Goal: Use online tool/utility: Utilize a website feature to perform a specific function

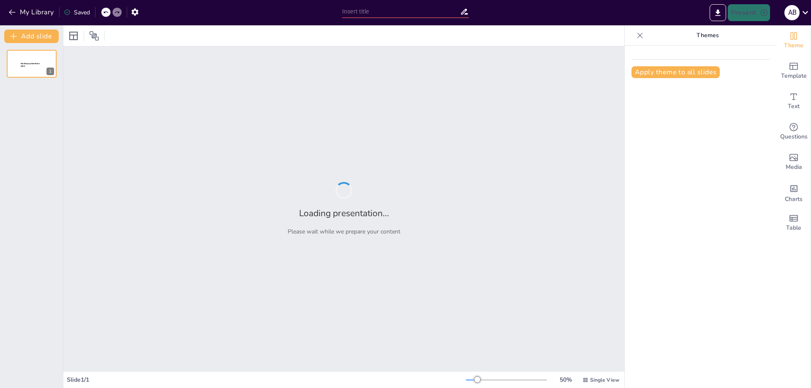
type input "Implementación de Buenas Prácticas en Ciberseguridad"
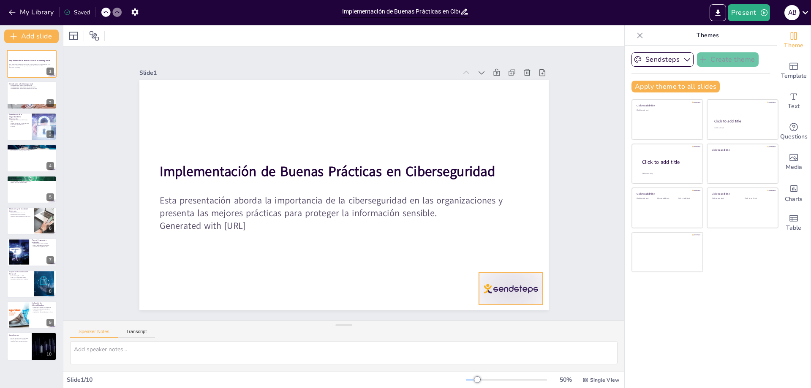
click at [217, 290] on div at bounding box center [192, 309] width 50 height 71
click at [43, 101] on div at bounding box center [31, 95] width 51 height 29
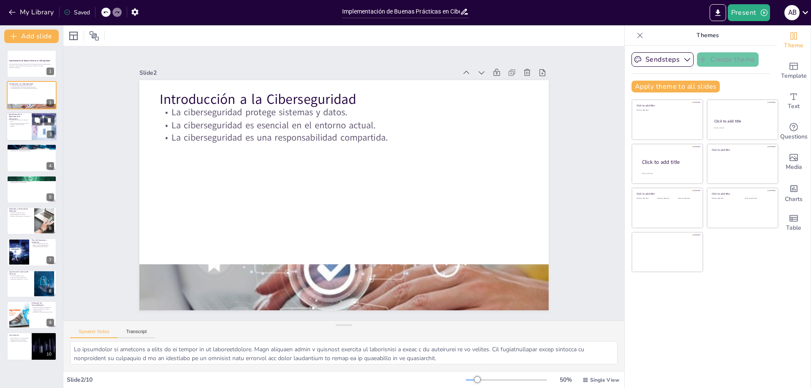
click at [39, 128] on div at bounding box center [44, 126] width 57 height 29
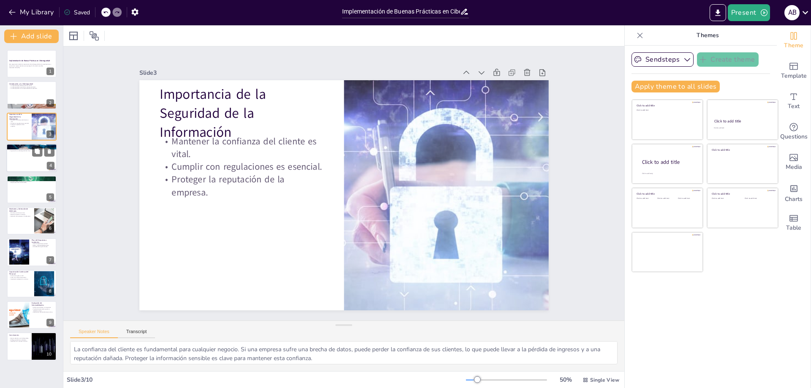
click at [37, 165] on div at bounding box center [31, 158] width 51 height 29
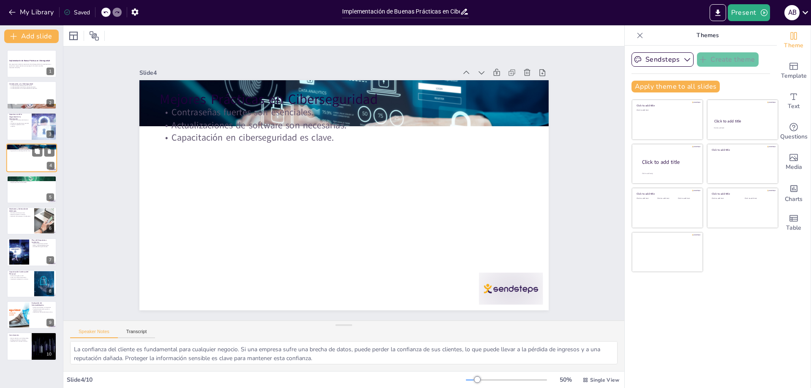
type textarea "Las contraseñas son la primera línea de defensa en la ciberseguridad. Utilizar …"
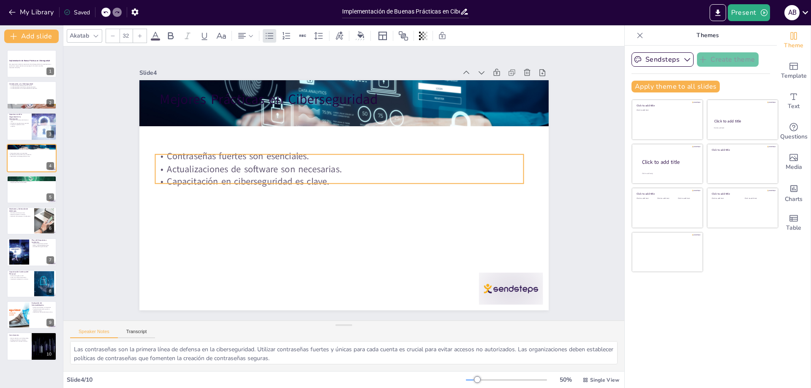
drag, startPoint x: 277, startPoint y: 108, endPoint x: 272, endPoint y: 152, distance: 44.2
click at [310, 152] on p "Contraseñas fuertes son esenciales." at bounding box center [316, 188] width 13 height 368
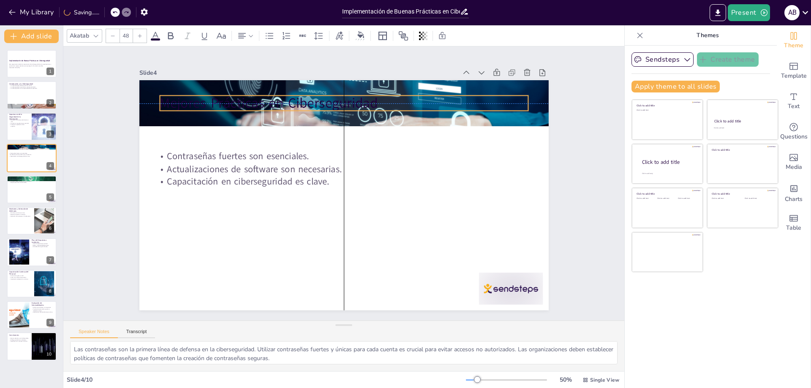
drag, startPoint x: 307, startPoint y: 95, endPoint x: 306, endPoint y: 113, distance: 18.2
click at [306, 113] on p "Mejores Prácticas en Ciberseguridad" at bounding box center [344, 103] width 368 height 19
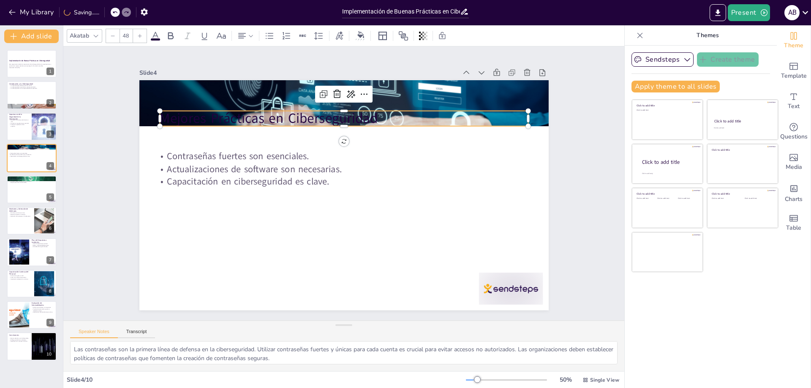
click at [306, 113] on p "Mejores Prácticas en Ciberseguridad" at bounding box center [344, 118] width 368 height 19
click at [304, 107] on div at bounding box center [405, 228] width 222 height 302
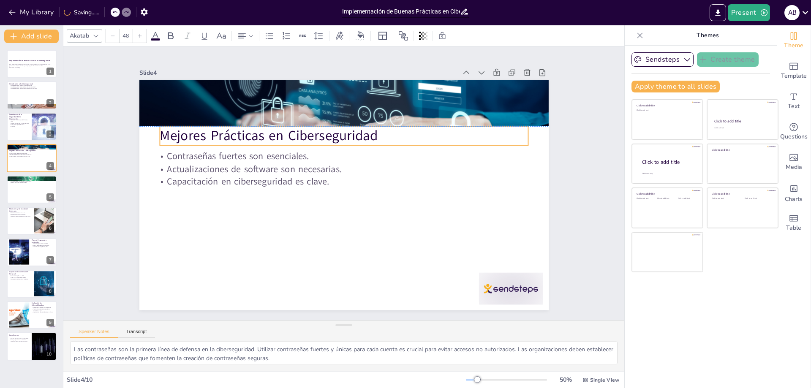
drag, startPoint x: 404, startPoint y: 108, endPoint x: 401, endPoint y: 123, distance: 15.3
click at [401, 123] on p "Mejores Prácticas en Ciberseguridad" at bounding box center [389, 169] width 132 height 356
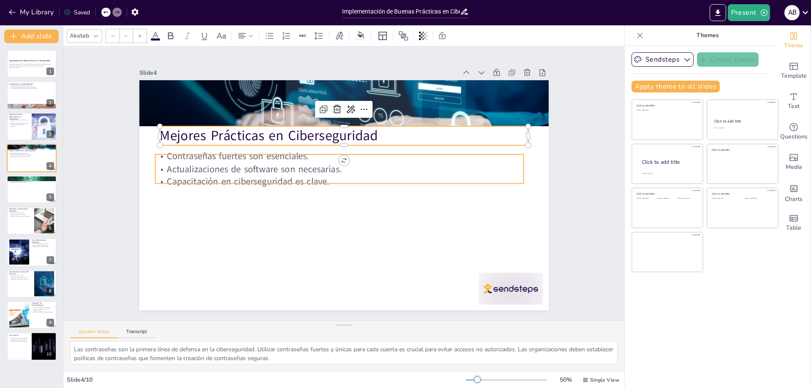
type input "32"
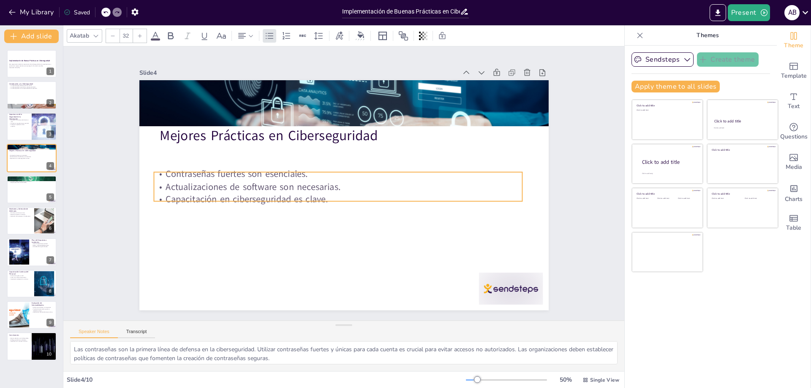
drag, startPoint x: 306, startPoint y: 151, endPoint x: 305, endPoint y: 169, distance: 17.8
click at [327, 169] on p "Contraseñas fuertes son esenciales." at bounding box center [352, 176] width 51 height 367
click at [30, 184] on div at bounding box center [31, 189] width 51 height 29
type textarea "La autenticación multifactor es una estrategia efectiva para mejorar la segurid…"
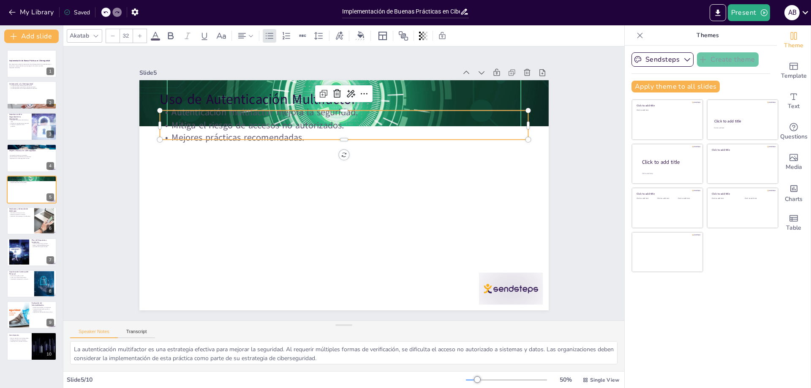
click at [229, 121] on p "Mitiga el riesgo de accesos no autorizados." at bounding box center [349, 125] width 367 height 51
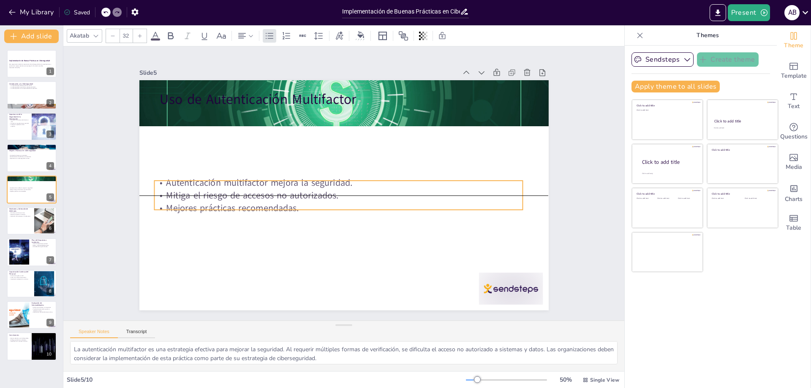
drag, startPoint x: 229, startPoint y: 121, endPoint x: 223, endPoint y: 192, distance: 70.7
click at [290, 192] on p "Mitiga el riesgo de accesos no autorizados." at bounding box center [353, 192] width 126 height 354
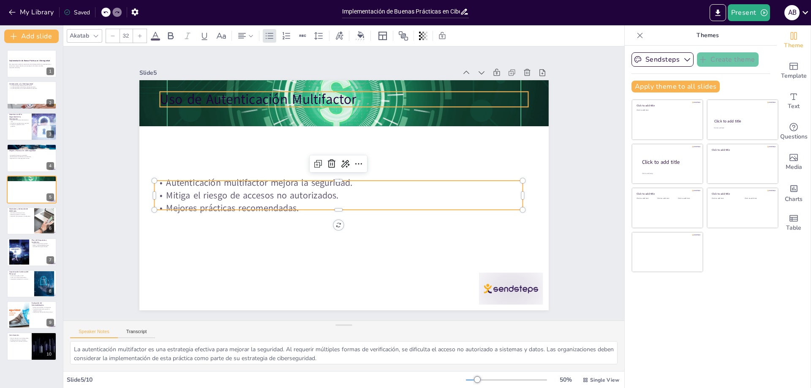
type input "48"
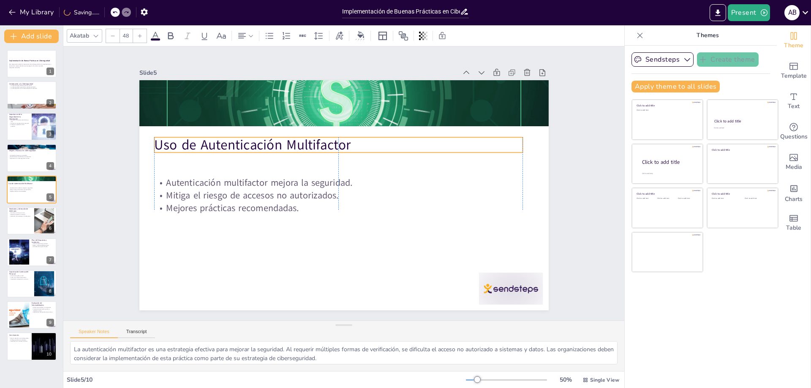
drag, startPoint x: 255, startPoint y: 95, endPoint x: 249, endPoint y: 140, distance: 45.9
click at [249, 192] on p "Uso de Autenticación Multifactor" at bounding box center [353, 221] width 368 height 58
click at [30, 227] on div at bounding box center [31, 220] width 51 height 29
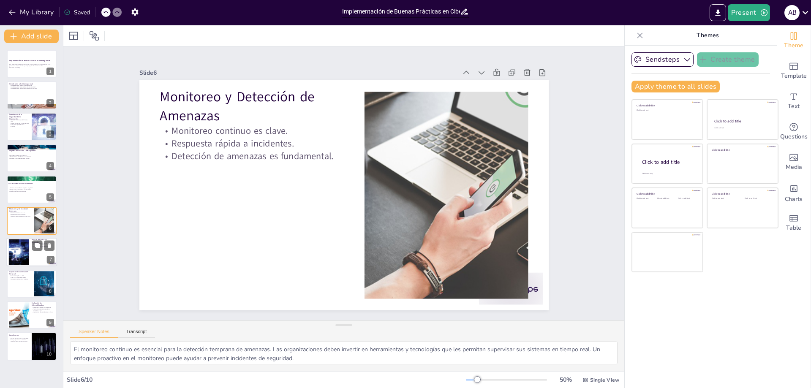
click at [33, 258] on div at bounding box center [31, 252] width 51 height 29
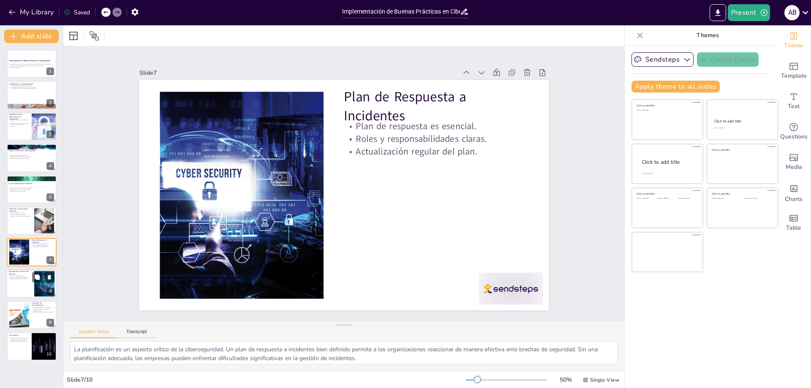
click at [31, 282] on div at bounding box center [31, 283] width 51 height 29
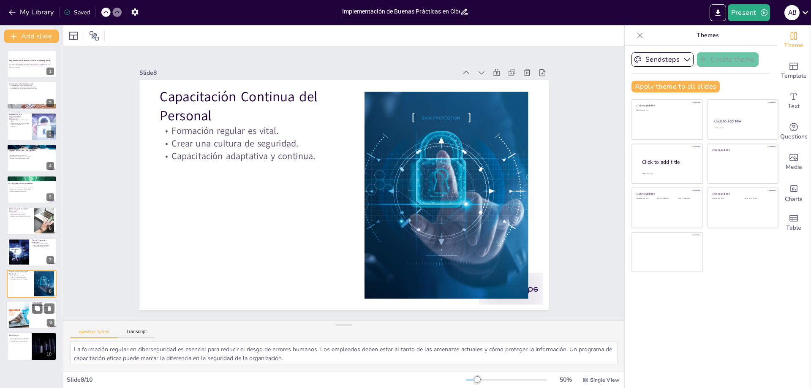
click at [31, 311] on div at bounding box center [31, 315] width 51 height 29
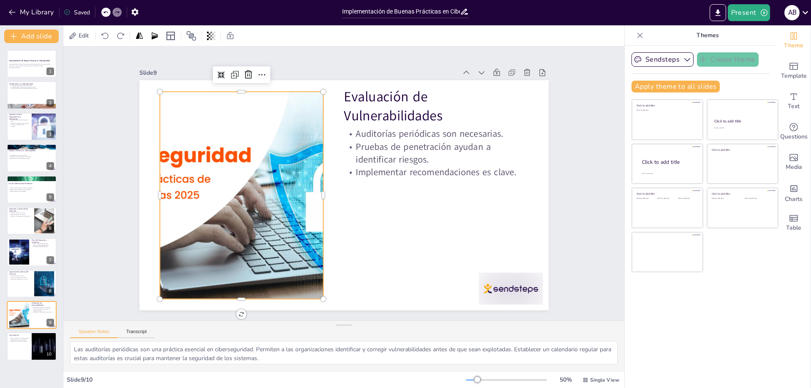
click at [184, 184] on div at bounding box center [301, 89] width 298 height 375
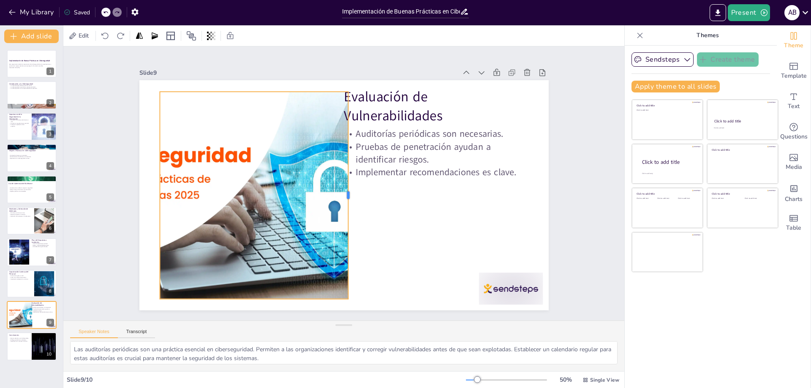
drag, startPoint x: 318, startPoint y: 192, endPoint x: 350, endPoint y: 189, distance: 31.4
click at [350, 189] on div at bounding box center [334, 194] width 199 height 71
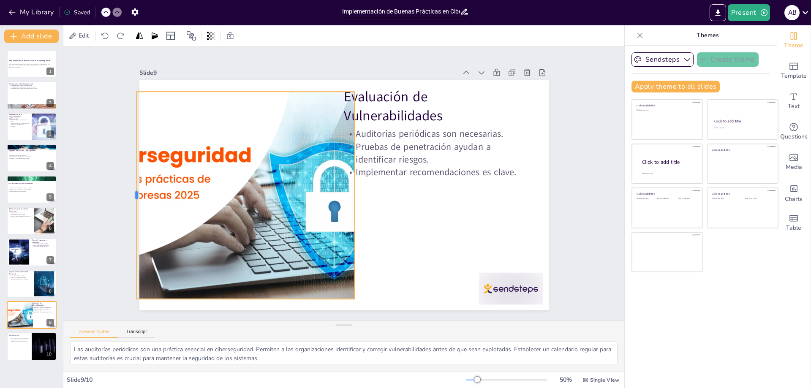
drag, startPoint x: 152, startPoint y: 192, endPoint x: 129, endPoint y: 194, distance: 23.3
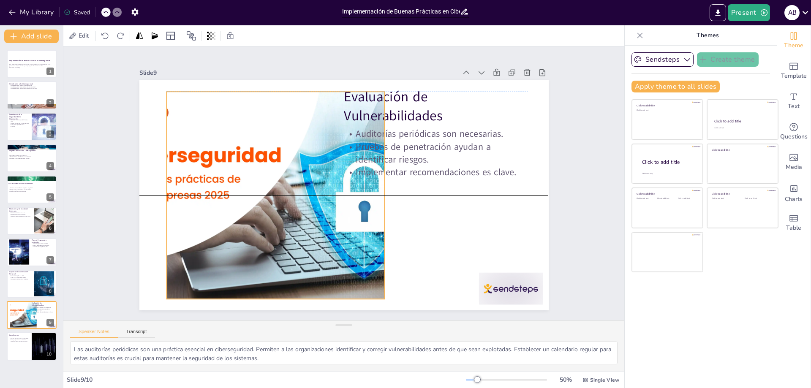
drag, startPoint x: 248, startPoint y: 134, endPoint x: 280, endPoint y: 133, distance: 32.5
click at [280, 133] on div at bounding box center [331, 111] width 207 height 327
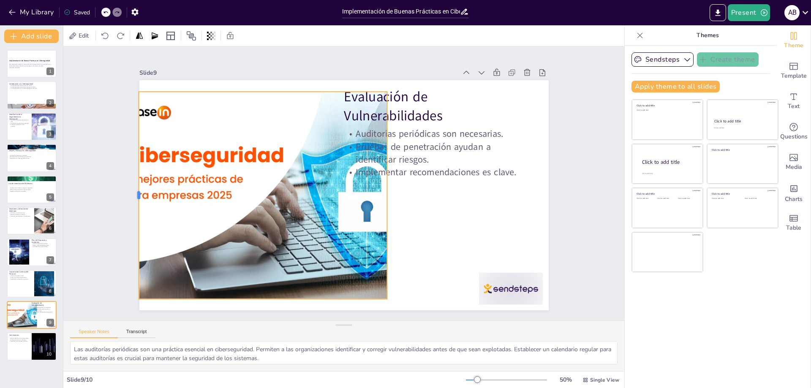
drag, startPoint x: 161, startPoint y: 191, endPoint x: 131, endPoint y: 196, distance: 30.8
click at [131, 156] on div at bounding box center [167, 70] width 127 height 171
drag, startPoint x: 382, startPoint y: 193, endPoint x: 367, endPoint y: 193, distance: 14.8
click at [367, 193] on div at bounding box center [366, 226] width 158 height 144
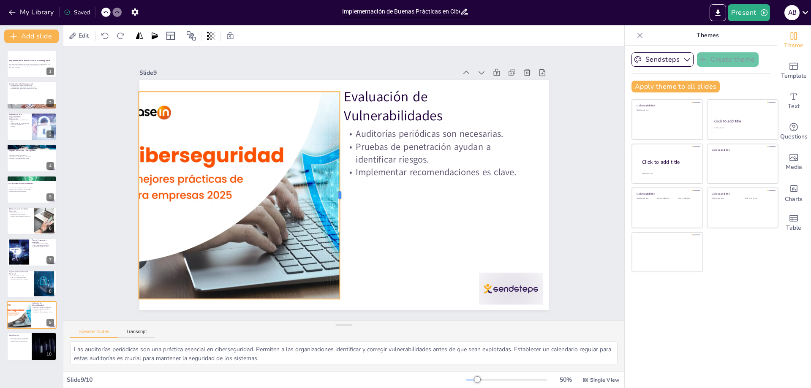
drag, startPoint x: 367, startPoint y: 193, endPoint x: 335, endPoint y: 199, distance: 33.2
click at [335, 199] on div at bounding box center [332, 186] width 199 height 71
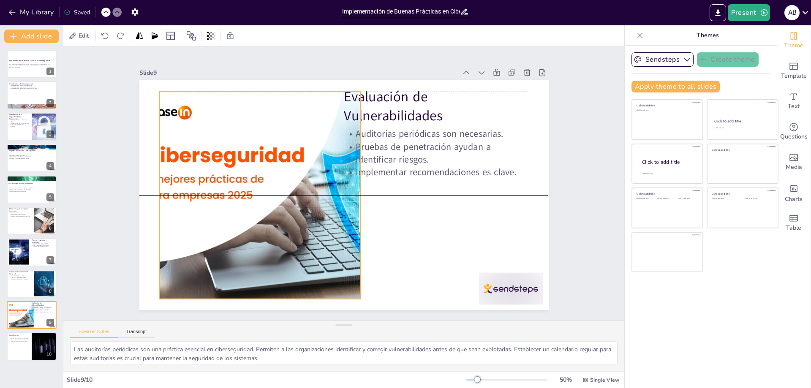
drag, startPoint x: 287, startPoint y: 197, endPoint x: 307, endPoint y: 196, distance: 20.7
click at [307, 196] on div at bounding box center [335, 232] width 322 height 383
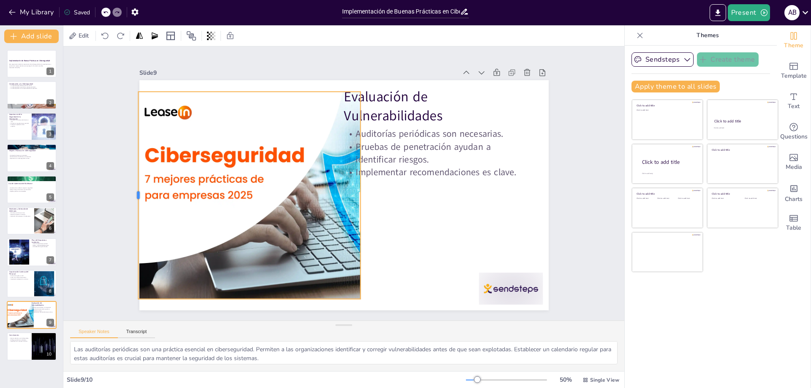
drag, startPoint x: 152, startPoint y: 193, endPoint x: 131, endPoint y: 198, distance: 21.5
click at [169, 110] on div at bounding box center [308, 147] width 343 height 387
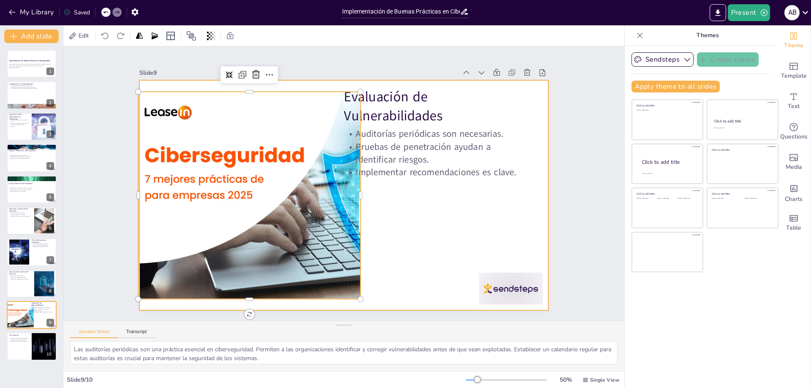
click at [399, 210] on div at bounding box center [341, 195] width 448 height 310
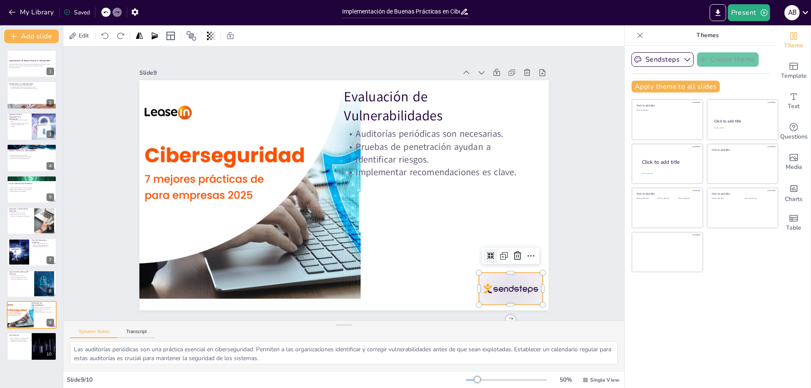
click at [207, 279] on div at bounding box center [179, 293] width 55 height 71
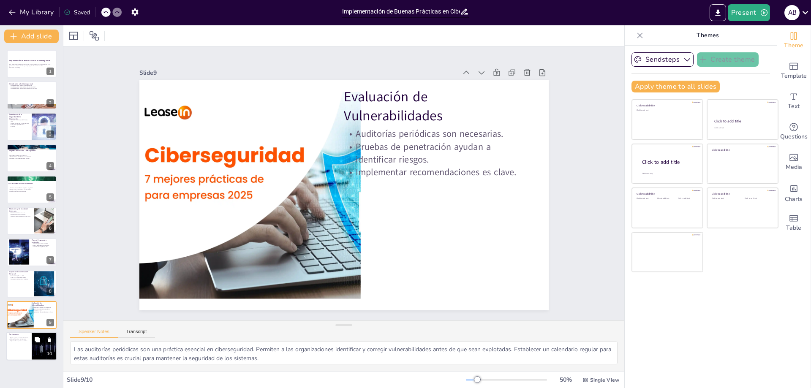
click at [30, 347] on div at bounding box center [31, 346] width 51 height 29
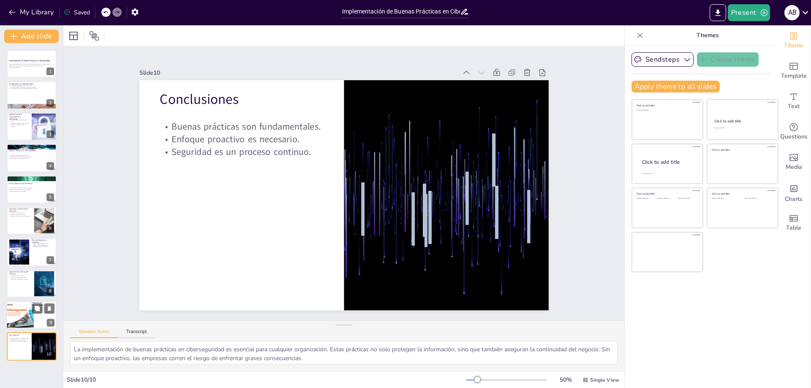
click at [26, 309] on div at bounding box center [25, 315] width 41 height 26
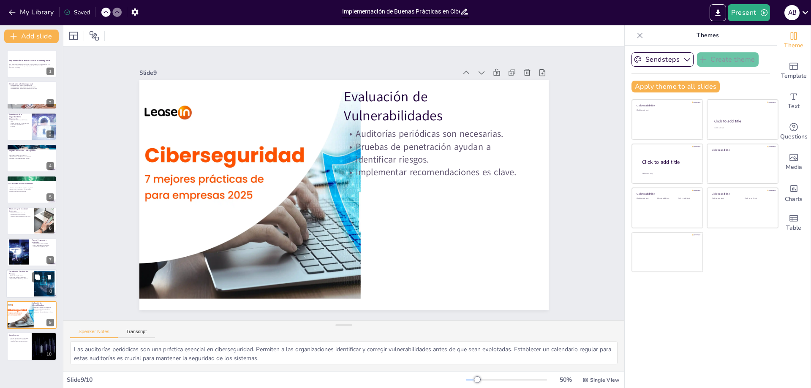
click at [28, 271] on p "Capacitación Continua del Personal" at bounding box center [20, 272] width 23 height 5
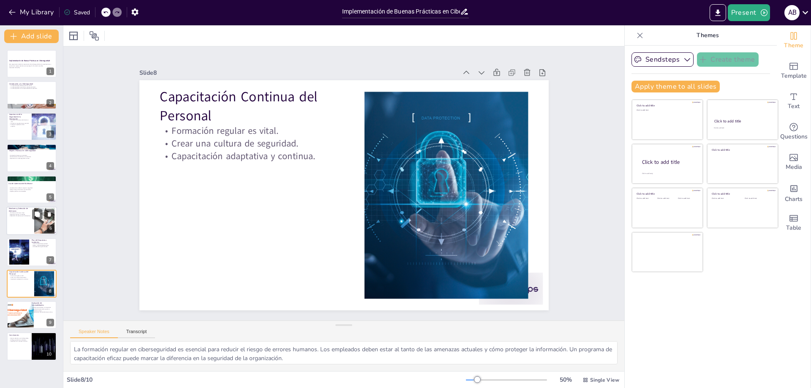
click at [28, 230] on div at bounding box center [31, 220] width 51 height 29
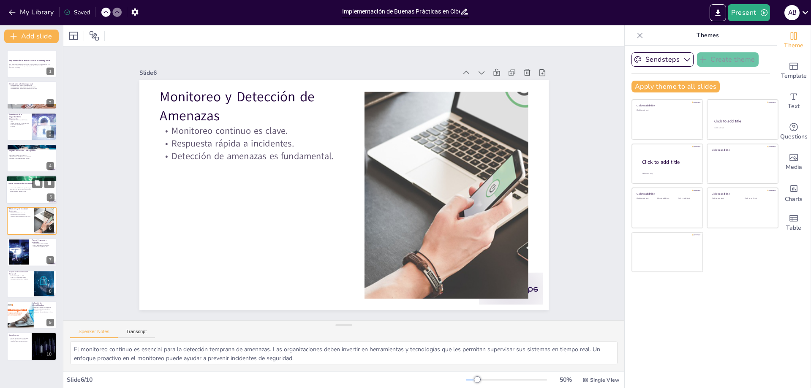
click at [29, 192] on div at bounding box center [31, 189] width 51 height 29
type textarea "La autenticación multifactor es una estrategia efectiva para mejorar la segurid…"
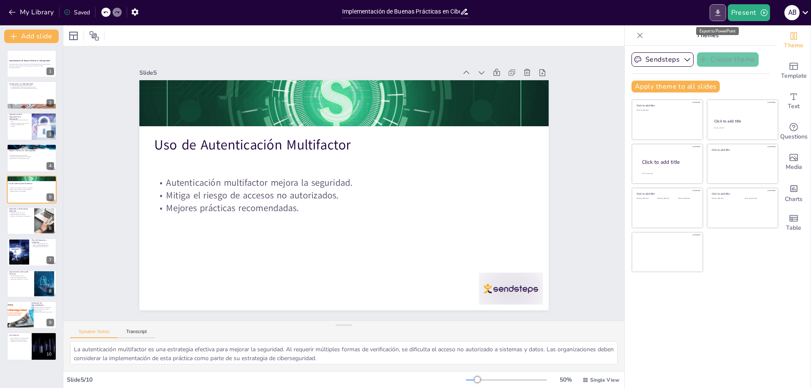
click at [719, 9] on icon "Export to PowerPoint" at bounding box center [717, 12] width 9 height 9
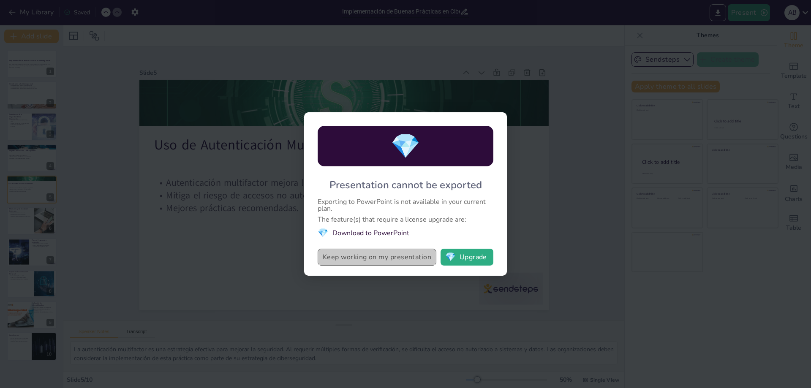
click at [388, 258] on button "Keep working on my presentation" at bounding box center [376, 257] width 119 height 17
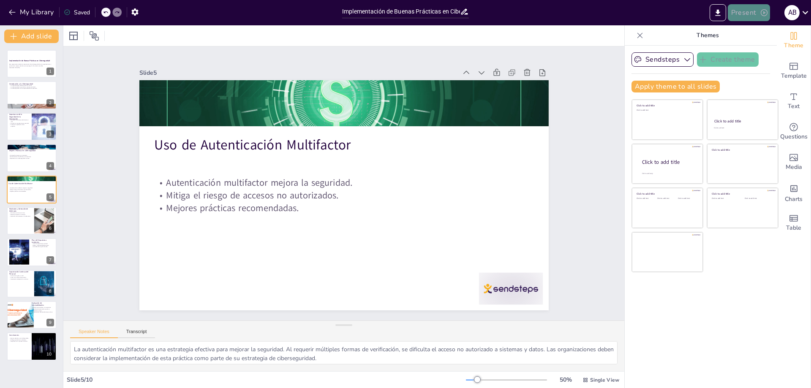
click at [757, 16] on button "Present" at bounding box center [748, 12] width 42 height 17
click at [723, 84] on div at bounding box center [405, 194] width 811 height 388
click at [222, 81] on div at bounding box center [188, 61] width 67 height 38
click at [135, 13] on icon "button" at bounding box center [134, 12] width 9 height 9
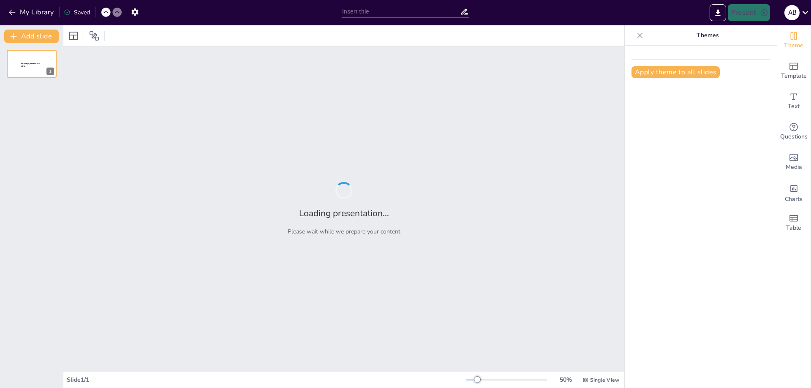
type input "Implementación de Buenas Prácticas en Ciberseguridad"
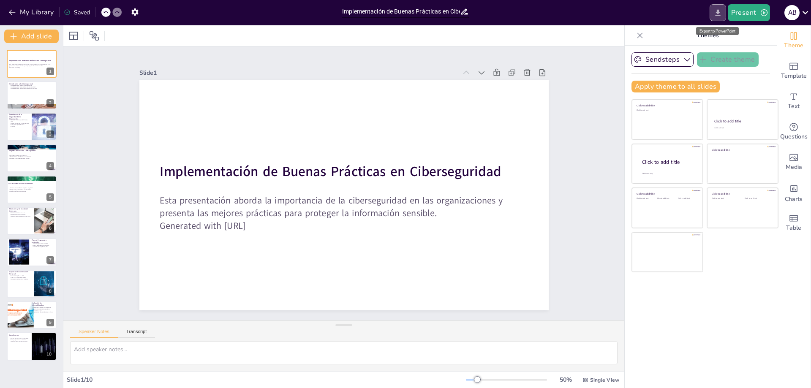
click at [718, 12] on icon "Export to PowerPoint" at bounding box center [717, 12] width 5 height 6
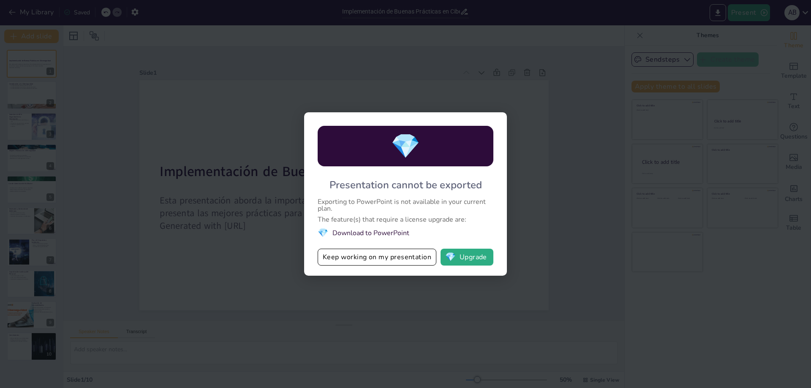
click at [420, 155] on span "💎" at bounding box center [406, 146] width 30 height 33
click at [465, 254] on button "💎 Upgrade" at bounding box center [466, 257] width 53 height 17
